Goal: Navigation & Orientation: Find specific page/section

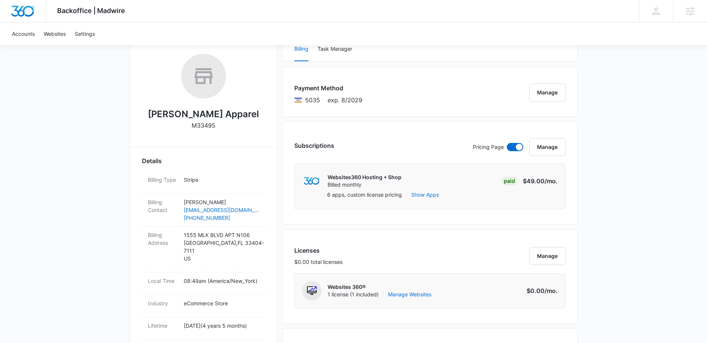
scroll to position [113, 0]
click at [417, 296] on link "Manage Websites" at bounding box center [409, 294] width 43 height 7
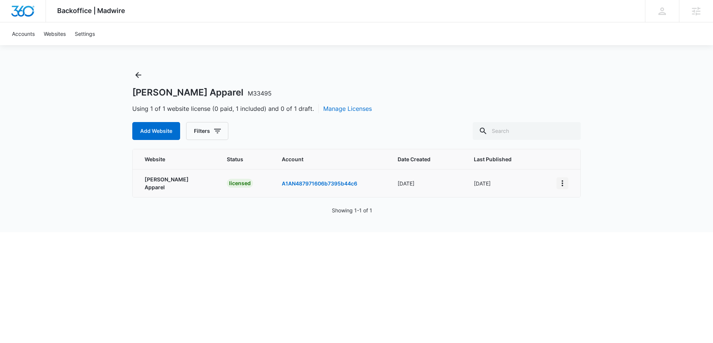
click at [561, 182] on icon "View More" at bounding box center [562, 183] width 9 height 9
click at [580, 214] on link "Edit Website" at bounding box center [581, 213] width 30 height 6
click at [138, 74] on icon "Back" at bounding box center [138, 75] width 9 height 9
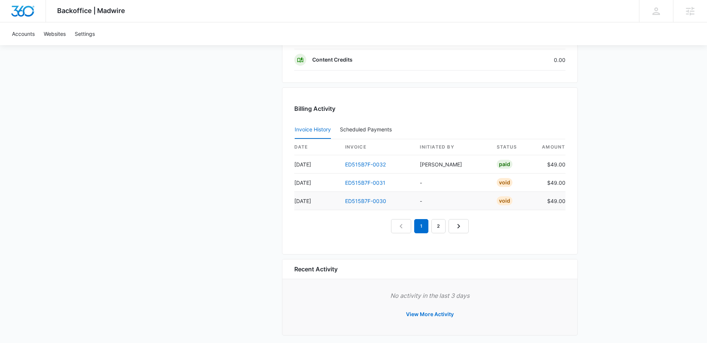
scroll to position [685, 0]
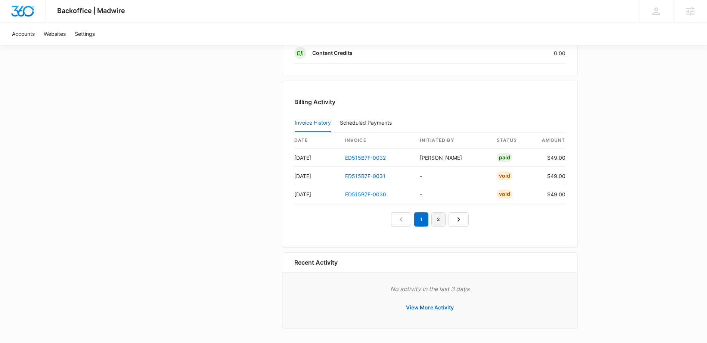
click at [438, 221] on link "2" at bounding box center [438, 220] width 14 height 14
click at [408, 221] on link "1" at bounding box center [413, 220] width 14 height 14
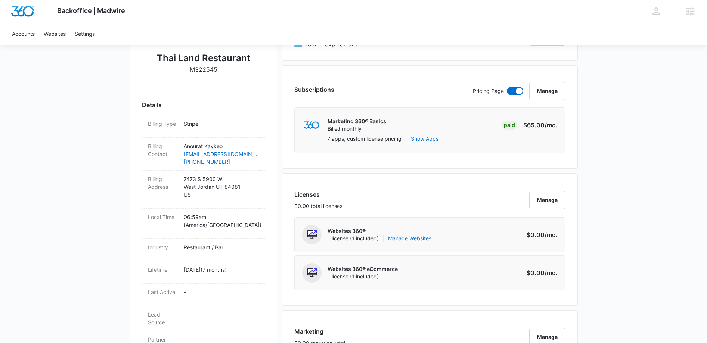
scroll to position [168, 0]
click at [415, 239] on link "Manage Websites" at bounding box center [409, 239] width 43 height 7
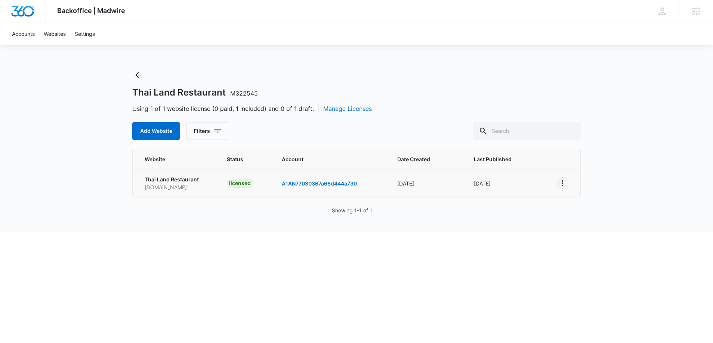
click at [558, 185] on icon "View More" at bounding box center [562, 183] width 9 height 9
click at [584, 226] on link "Visit Website" at bounding box center [581, 226] width 31 height 6
